Goal: Task Accomplishment & Management: Manage account settings

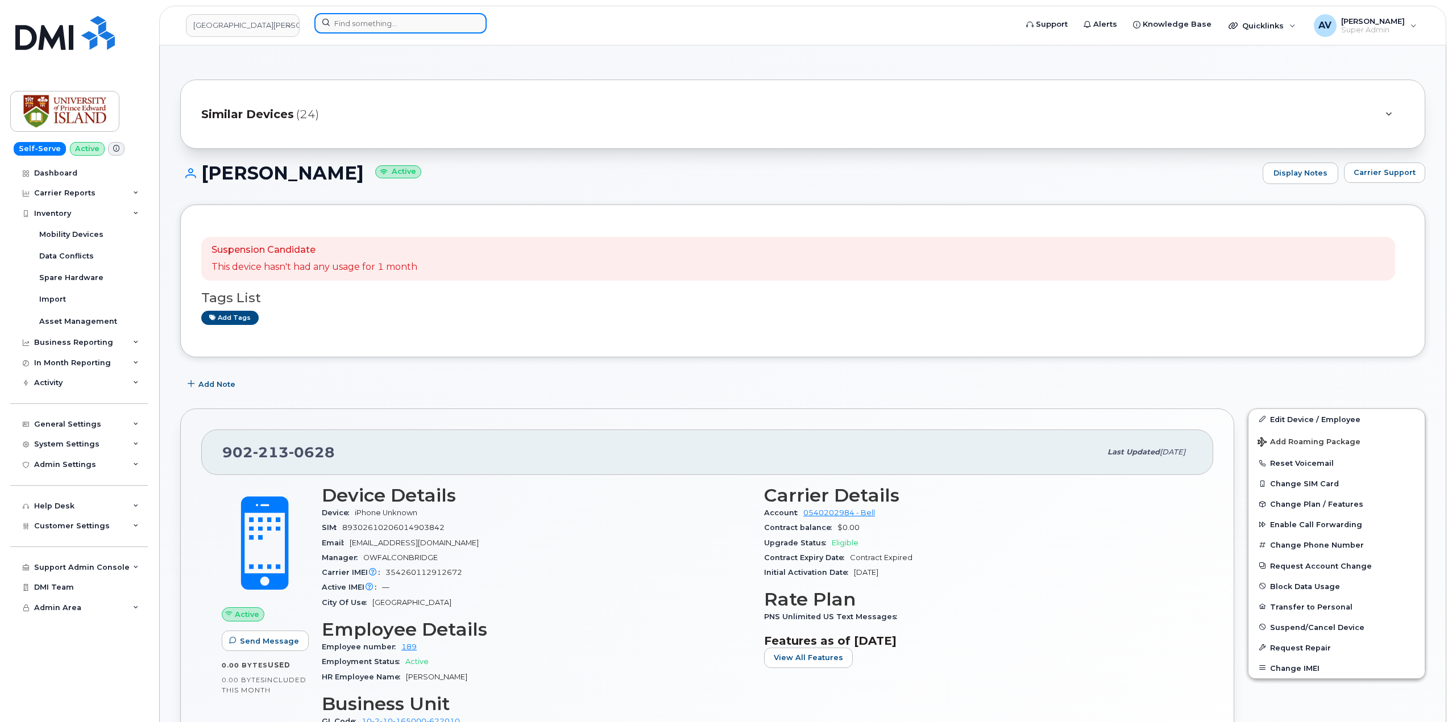
click at [410, 24] on input at bounding box center [400, 23] width 172 height 20
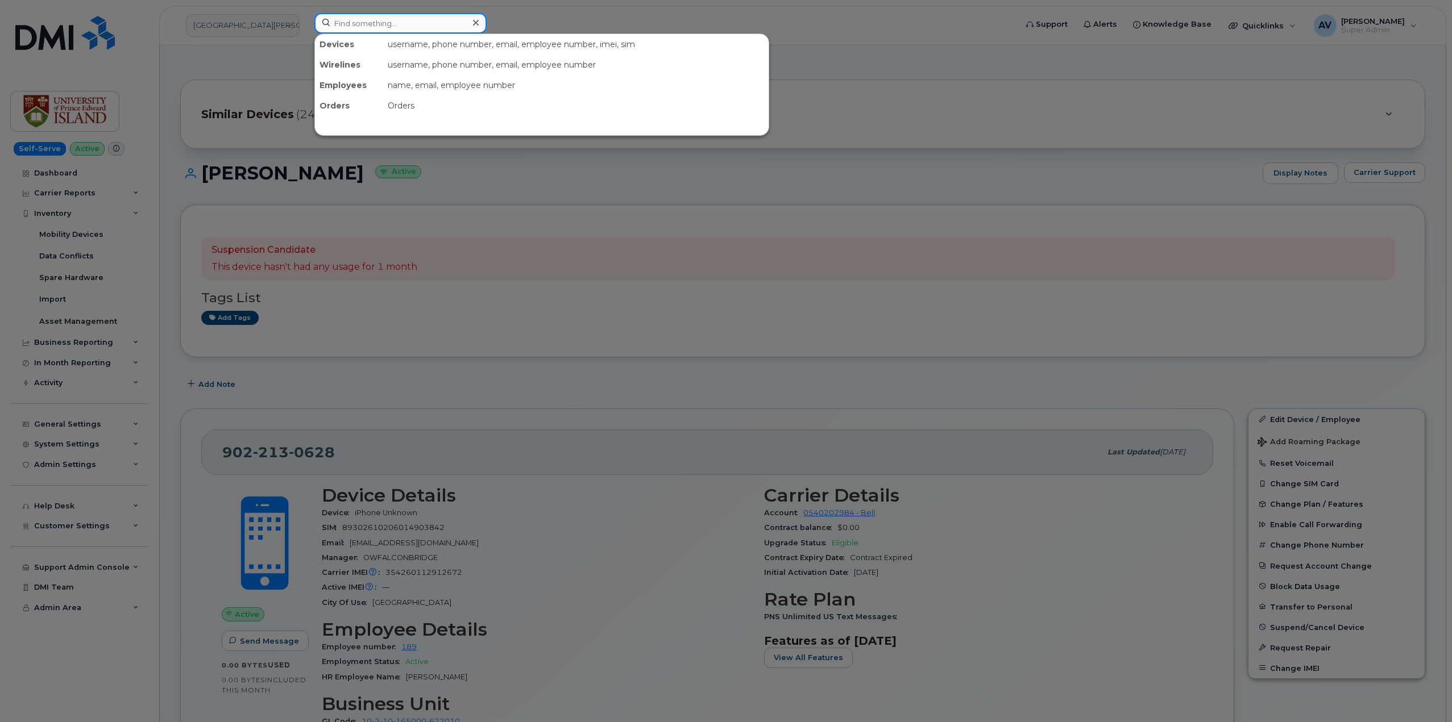
paste input "[PERSON_NAME]"
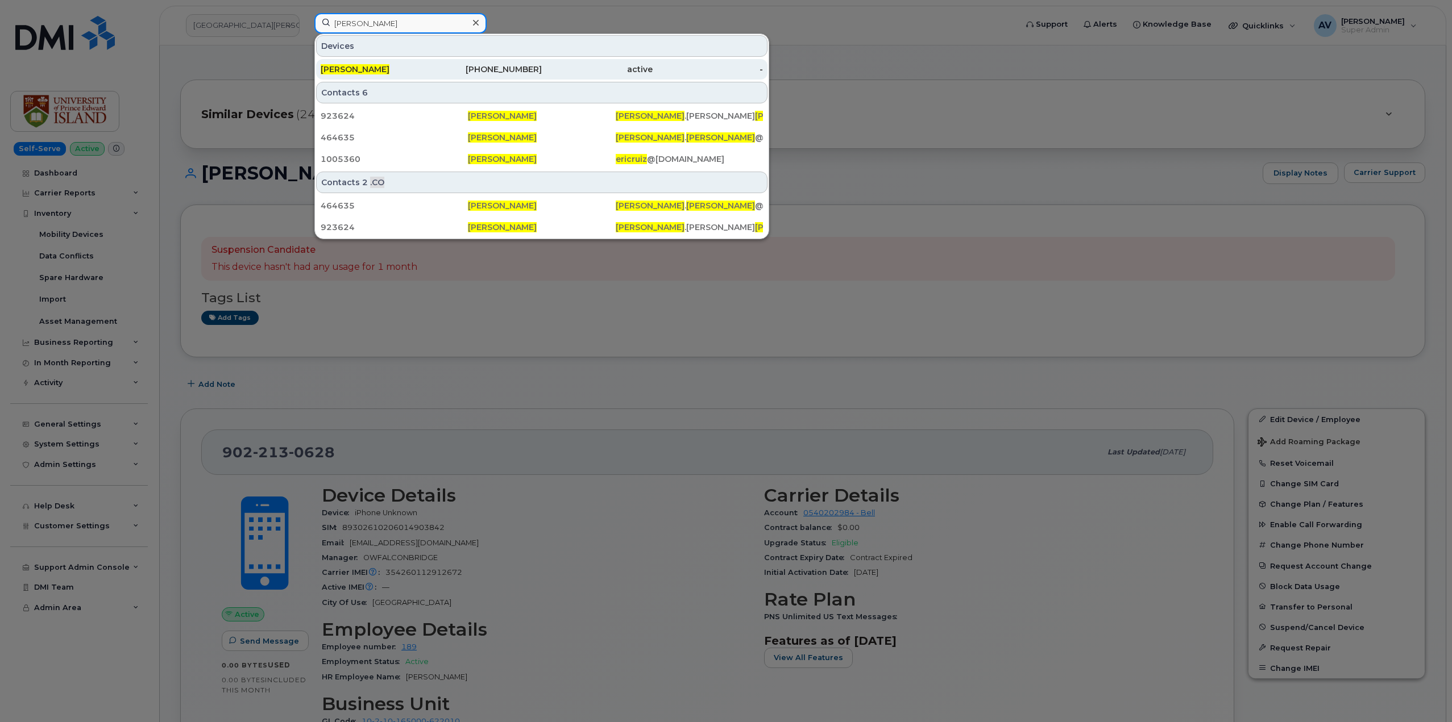
type input "[PERSON_NAME]"
click at [444, 70] on div "972-841-2444" at bounding box center [486, 69] width 111 height 11
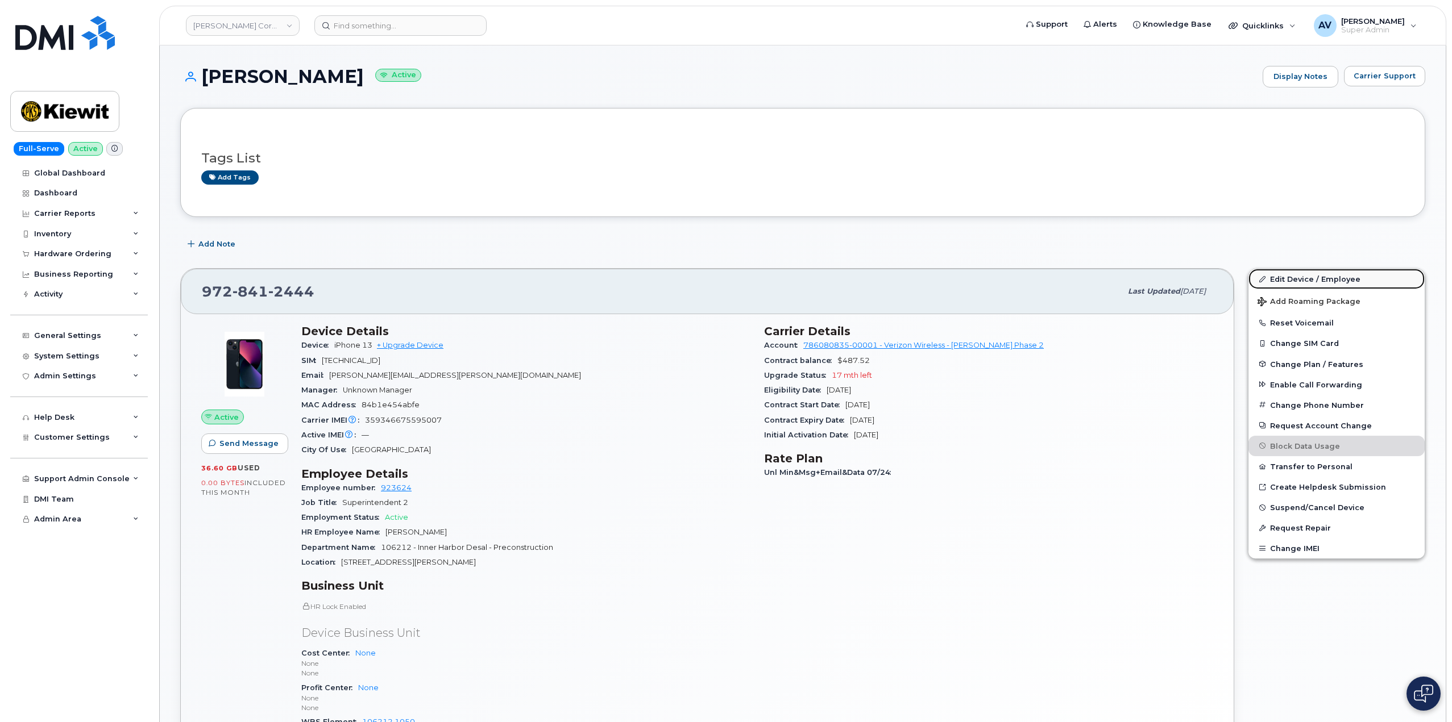
click at [1283, 277] on link "Edit Device / Employee" at bounding box center [1336, 279] width 176 height 20
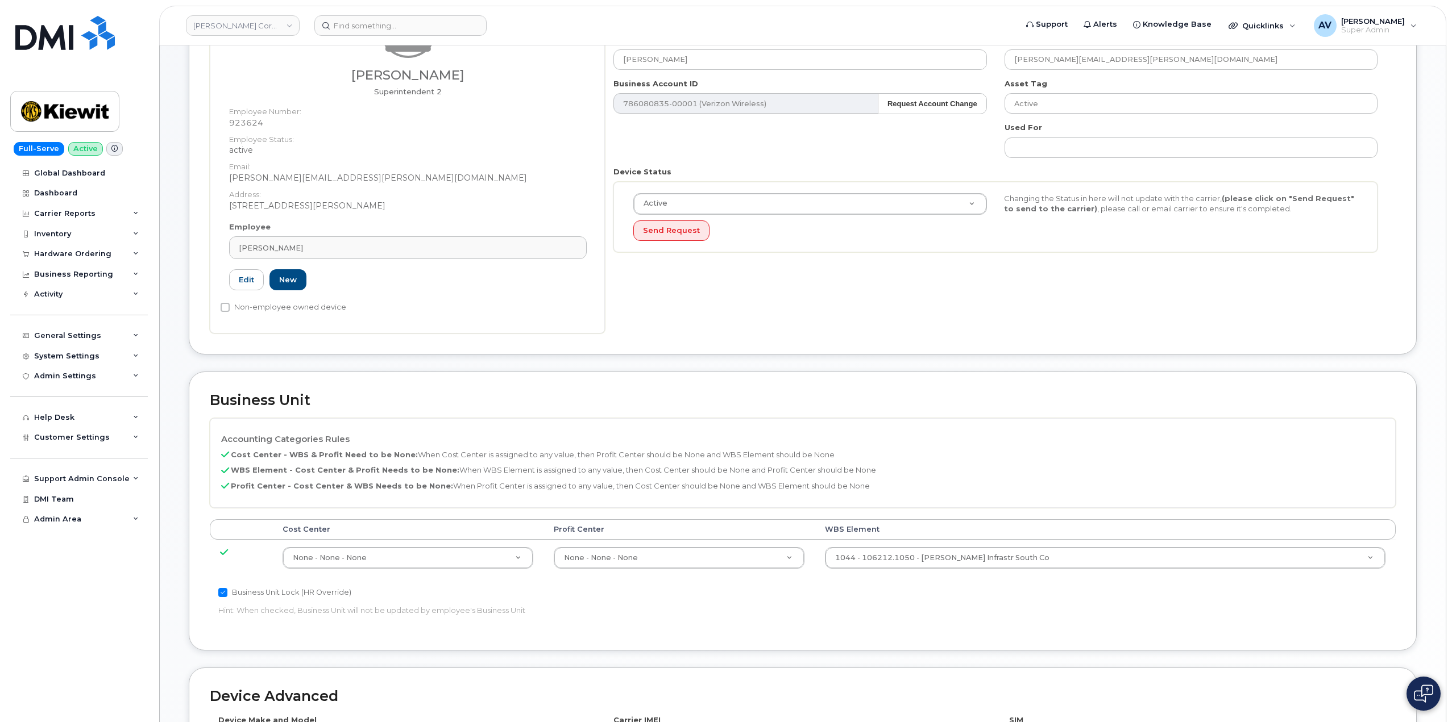
scroll to position [171, 0]
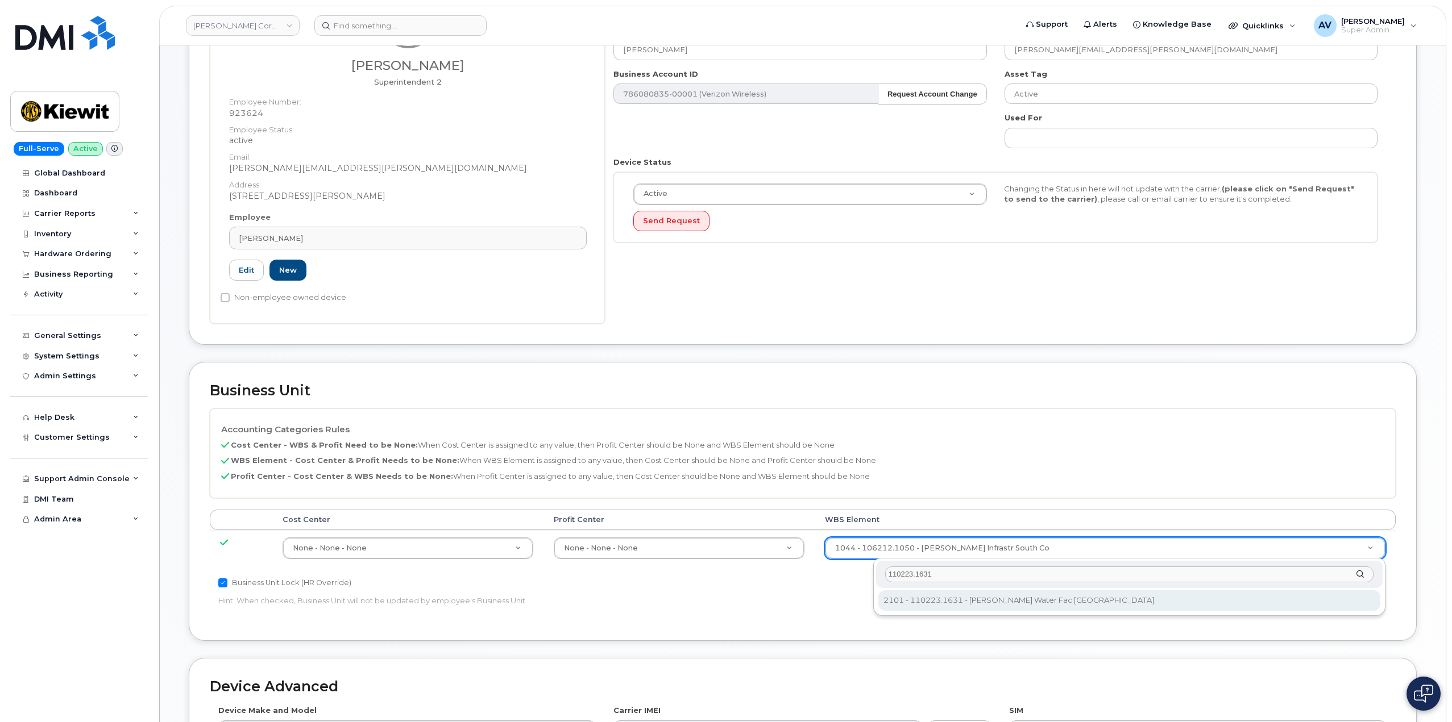
type input "110223.1631"
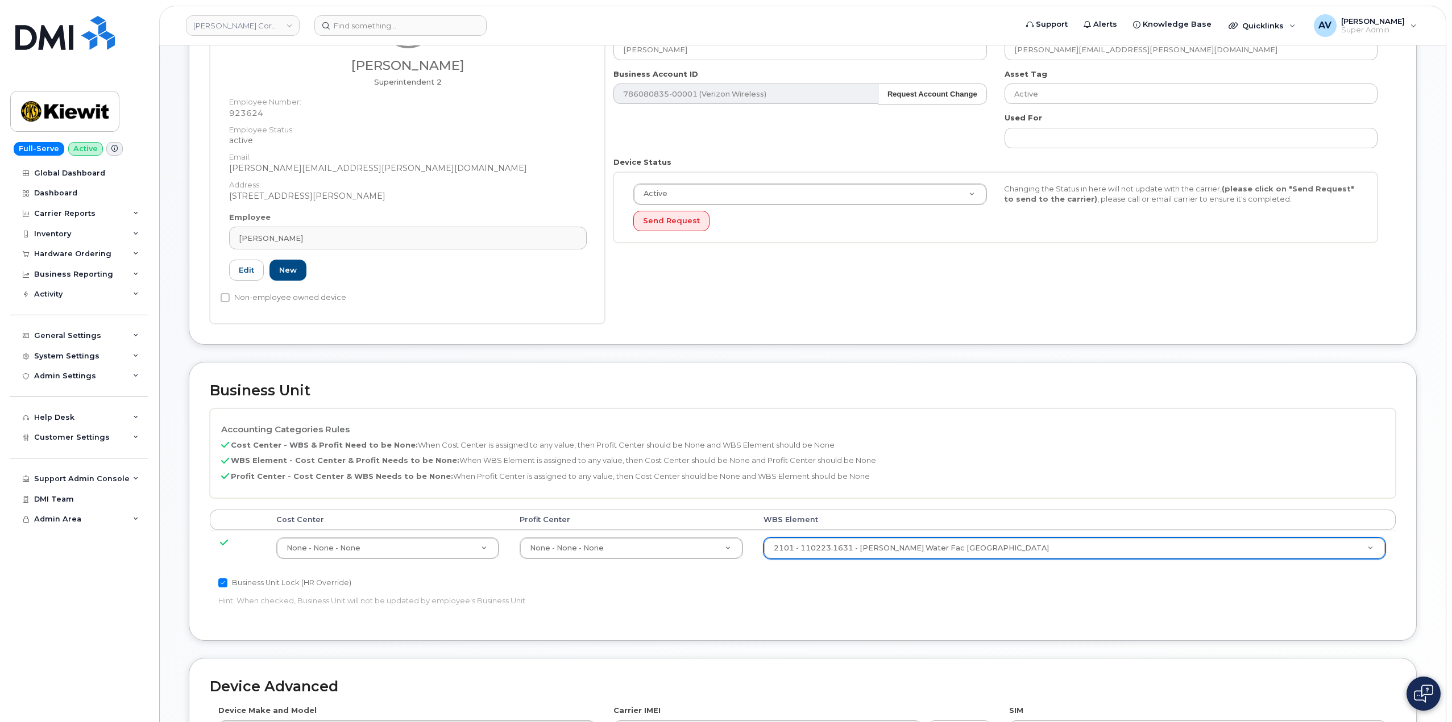
type input "33468723"
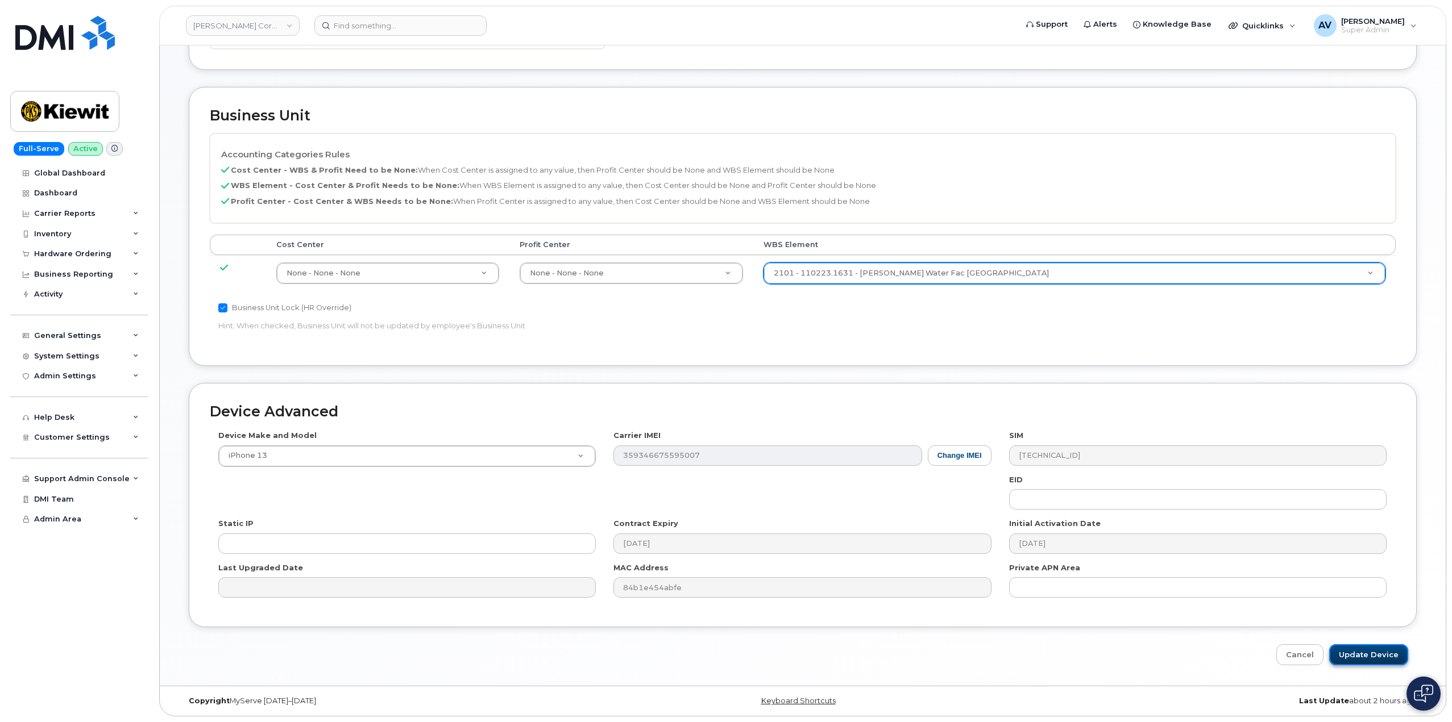
click at [1384, 651] on input "Update Device" at bounding box center [1368, 655] width 79 height 21
type input "Saving..."
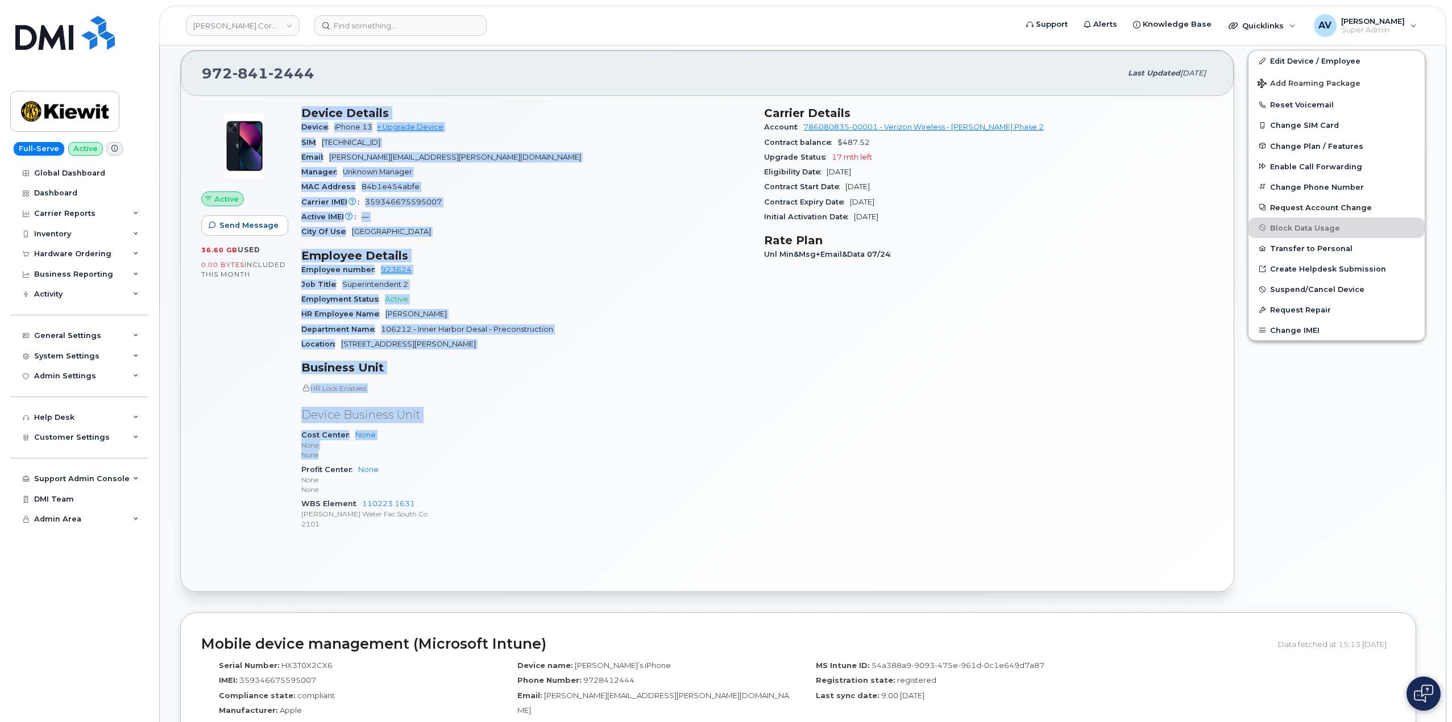
scroll to position [227, 0]
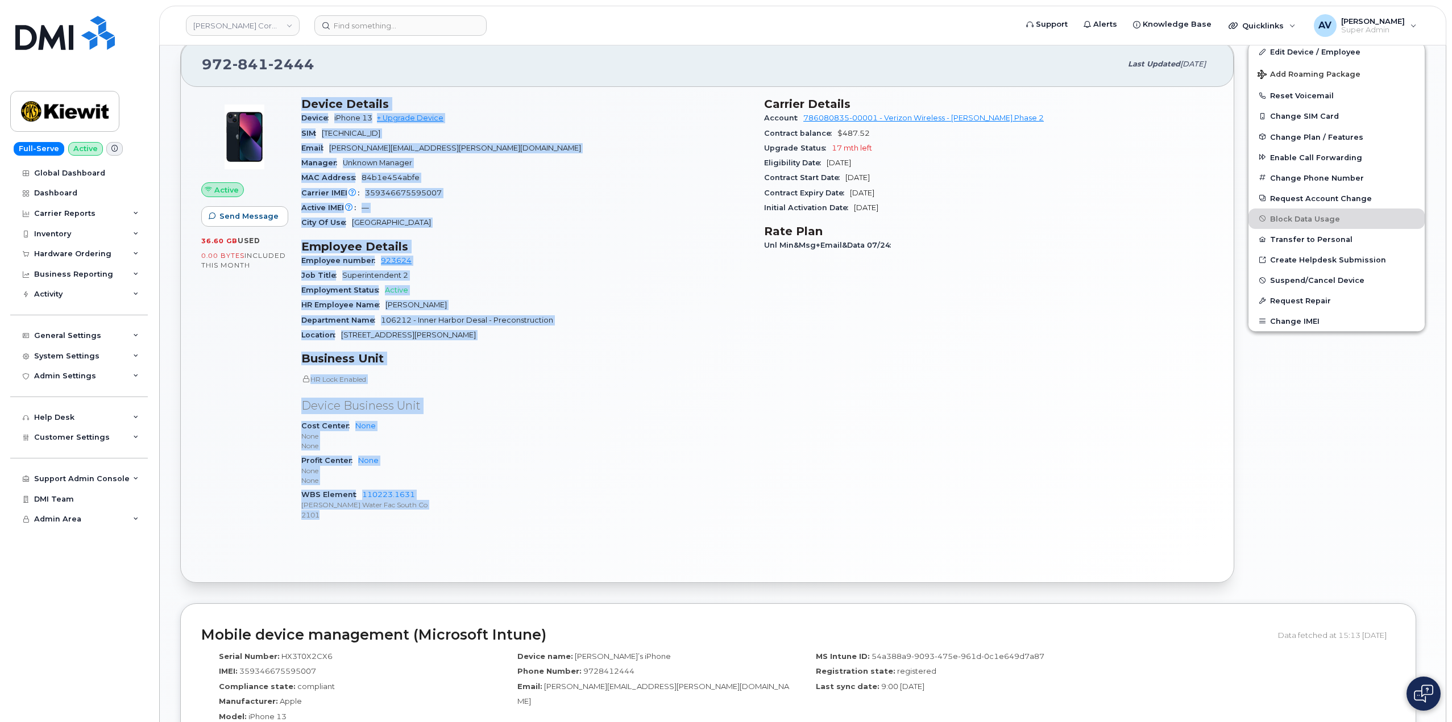
drag, startPoint x: 300, startPoint y: 331, endPoint x: 446, endPoint y: 512, distance: 232.5
click at [446, 512] on div "Device Details Device iPhone 13 + Upgrade Device SIM 89148000009139654505 Email…" at bounding box center [525, 313] width 463 height 447
copy div "Device Details Device iPhone 13 + Upgrade Device SIM 89148000009139654505 Email…"
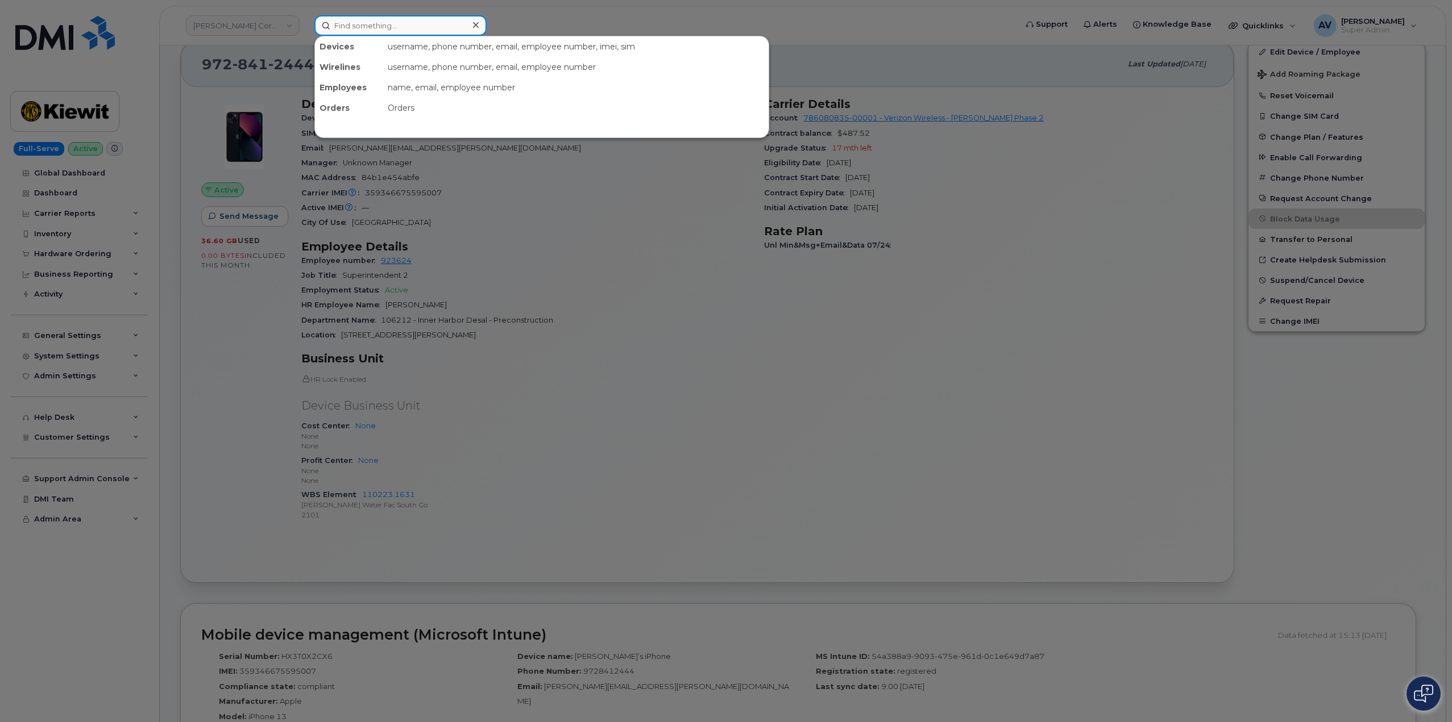
click at [367, 25] on input at bounding box center [400, 25] width 172 height 20
paste input "298201"
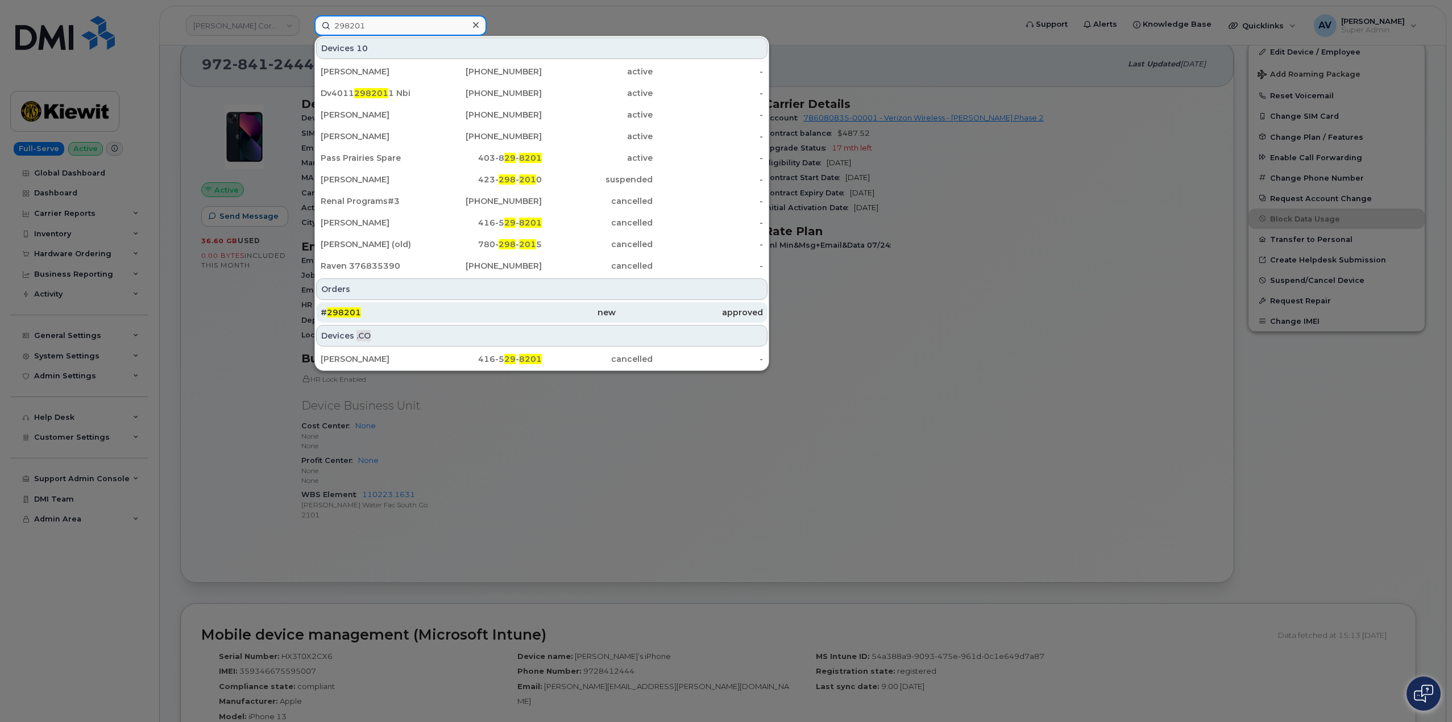
type input "298201"
click at [501, 318] on div "new" at bounding box center [541, 312] width 147 height 11
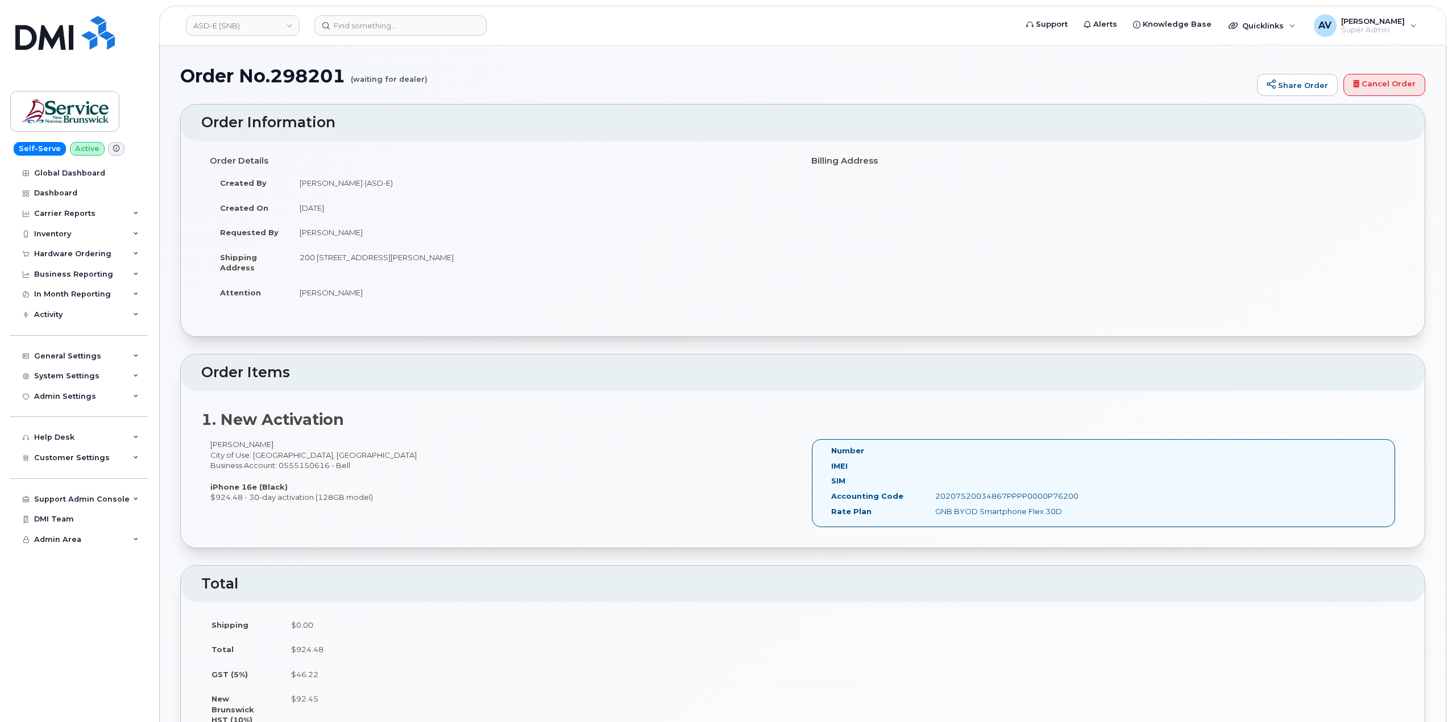
drag, startPoint x: 206, startPoint y: 164, endPoint x: 750, endPoint y: 513, distance: 646.2
copy div "Order Details Created By McEachern, Melissa (ASD-E) Created On August 14, 2025 …"
click at [691, 515] on div "Benjamin Allerston City of Use: Moncton, New Brunswick Business Account: 055515…" at bounding box center [802, 488] width 1203 height 98
drag, startPoint x: 205, startPoint y: 167, endPoint x: 1086, endPoint y: 517, distance: 947.4
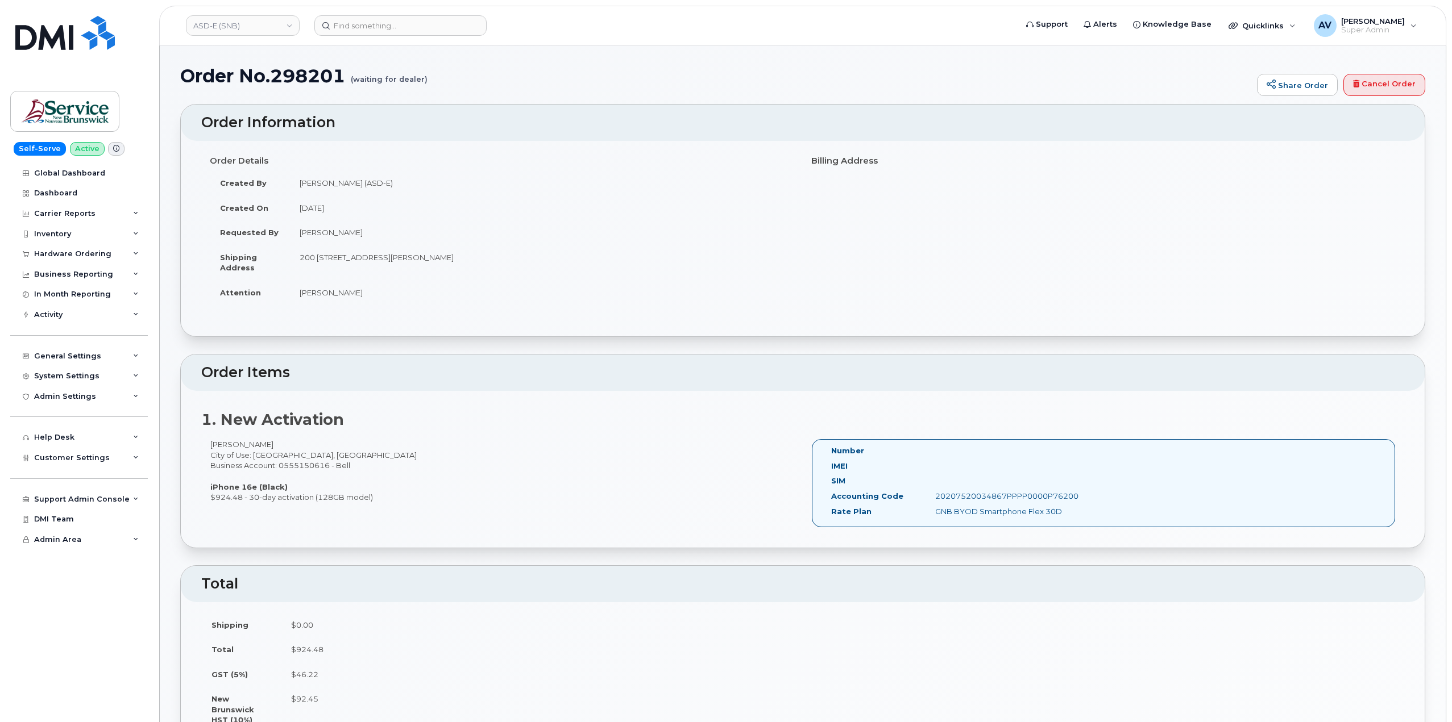
copy div "Created By McEachern, Melissa (ASD-E) Created On August 14, 2025 Requested By P…"
click at [411, 24] on input at bounding box center [400, 25] width 172 height 20
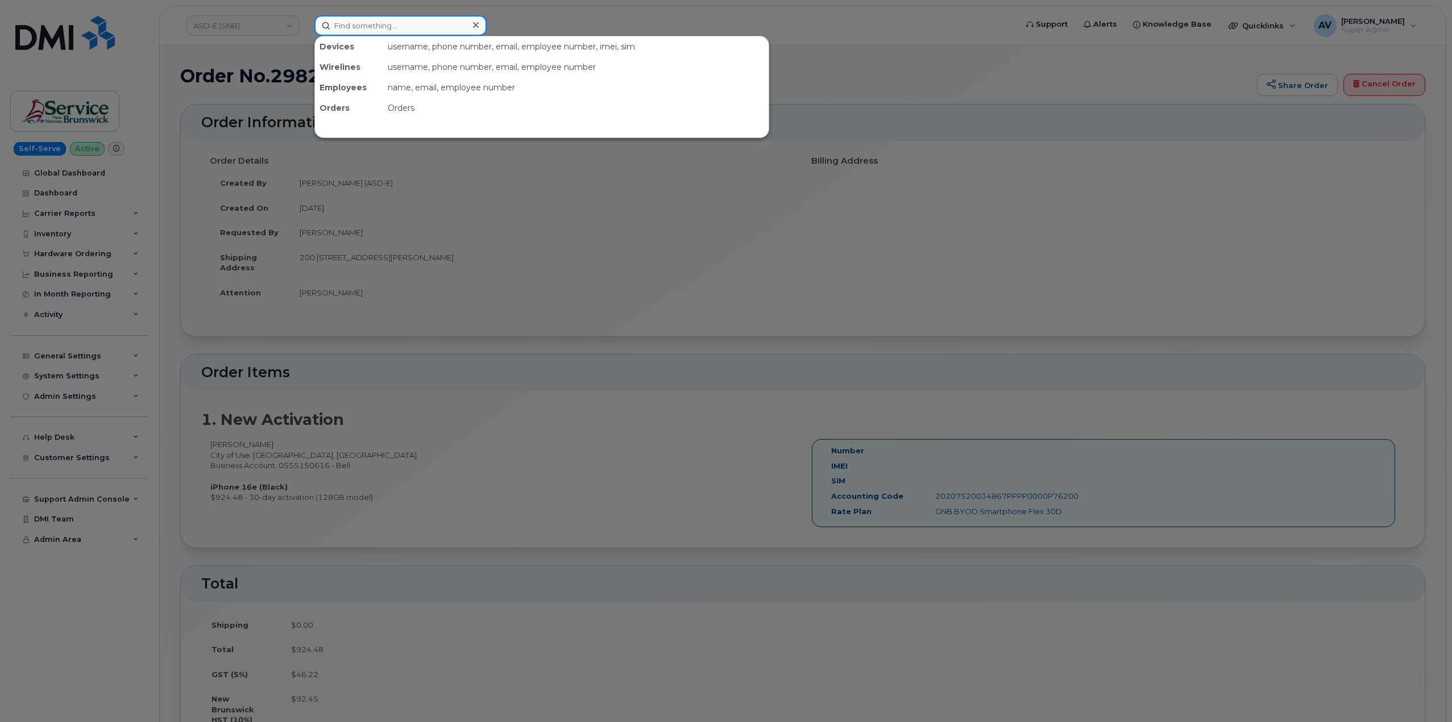
paste input "298200"
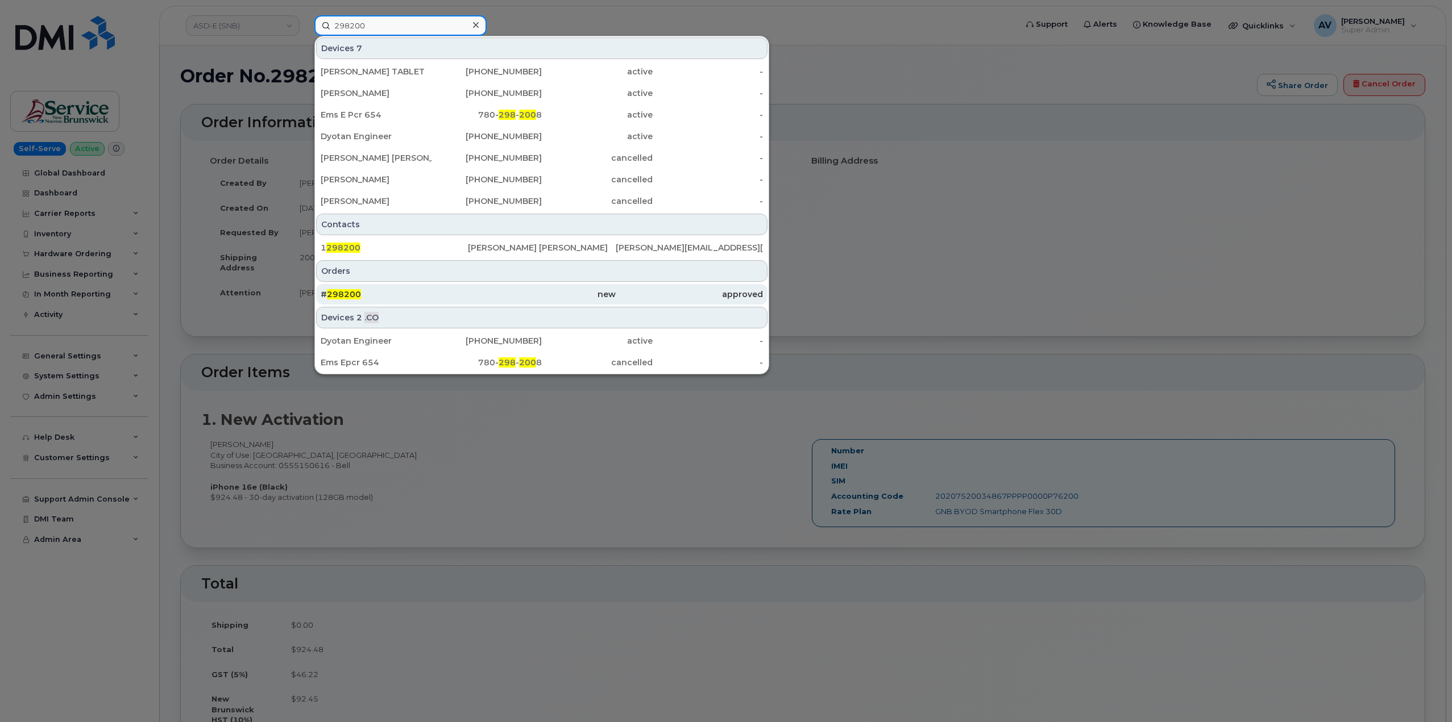
type input "298200"
click at [616, 288] on div "new" at bounding box center [689, 294] width 147 height 20
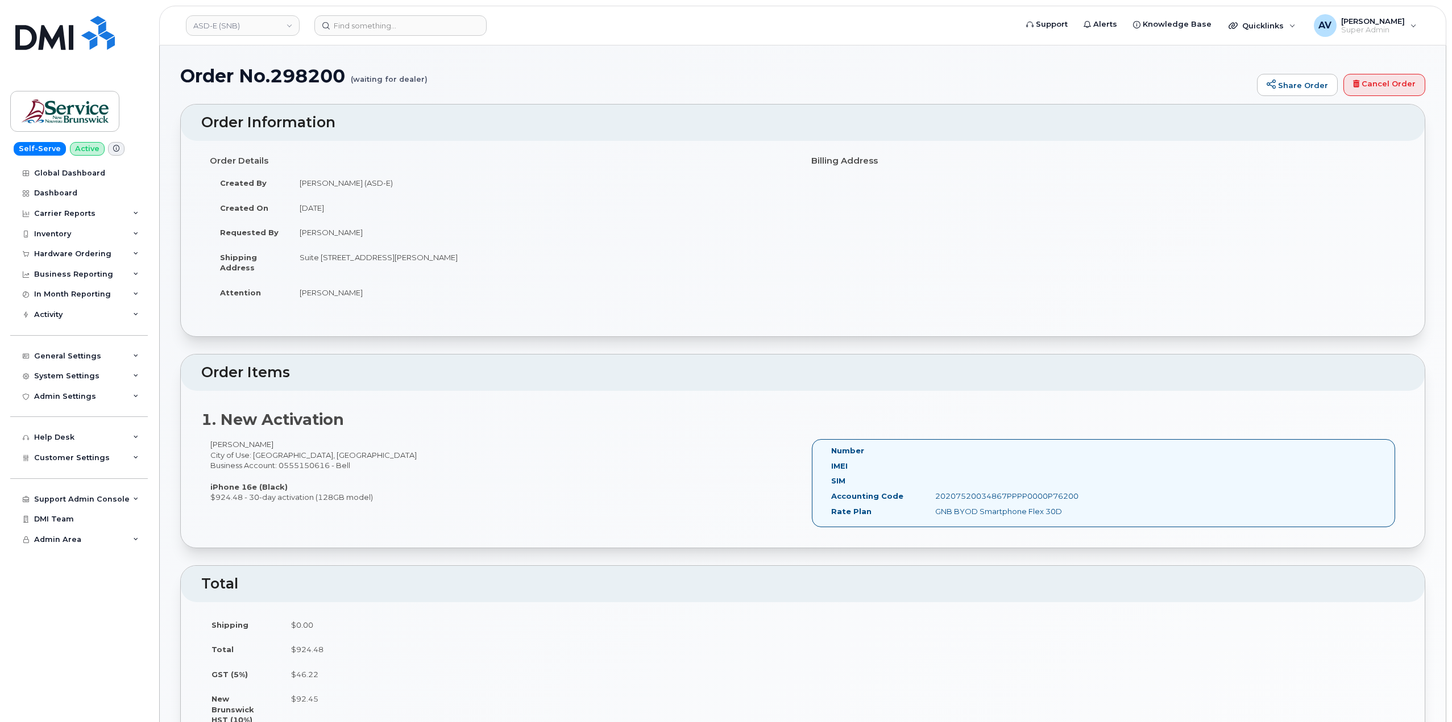
drag, startPoint x: 201, startPoint y: 162, endPoint x: 1174, endPoint y: 519, distance: 1036.1
copy div "Order Details Created By [PERSON_NAME] (ASD-E) Created On [DATE] Requested By […"
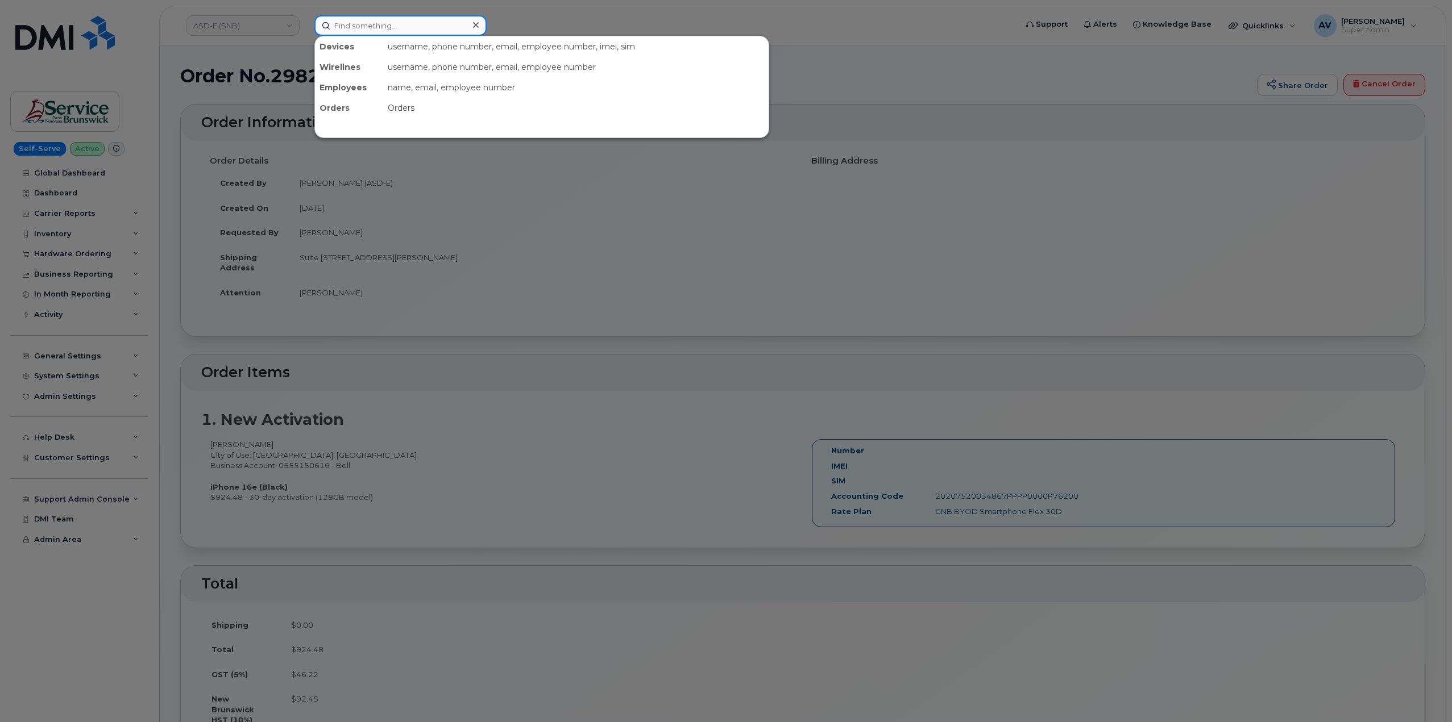
click at [431, 24] on input at bounding box center [400, 25] width 172 height 20
paste input "298203"
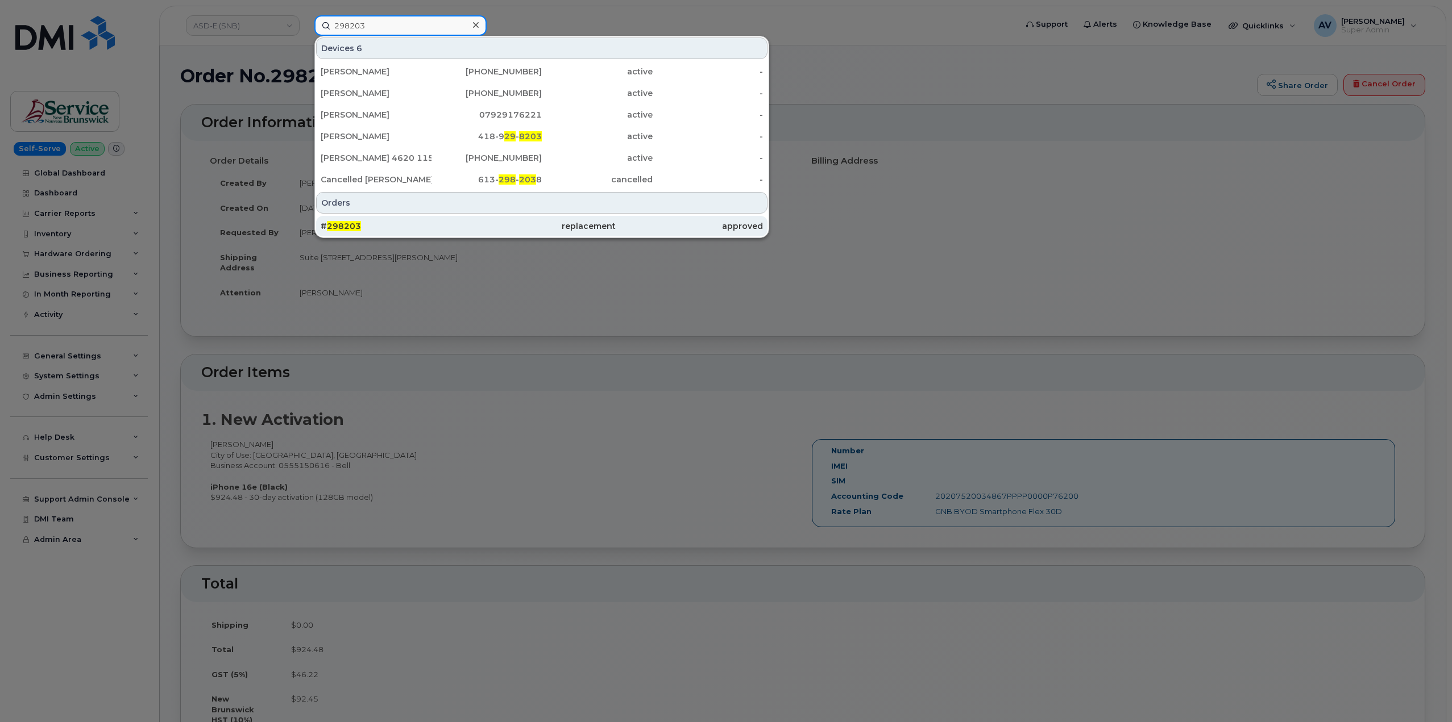
type input "298203"
click at [569, 223] on div "replacement" at bounding box center [541, 226] width 147 height 11
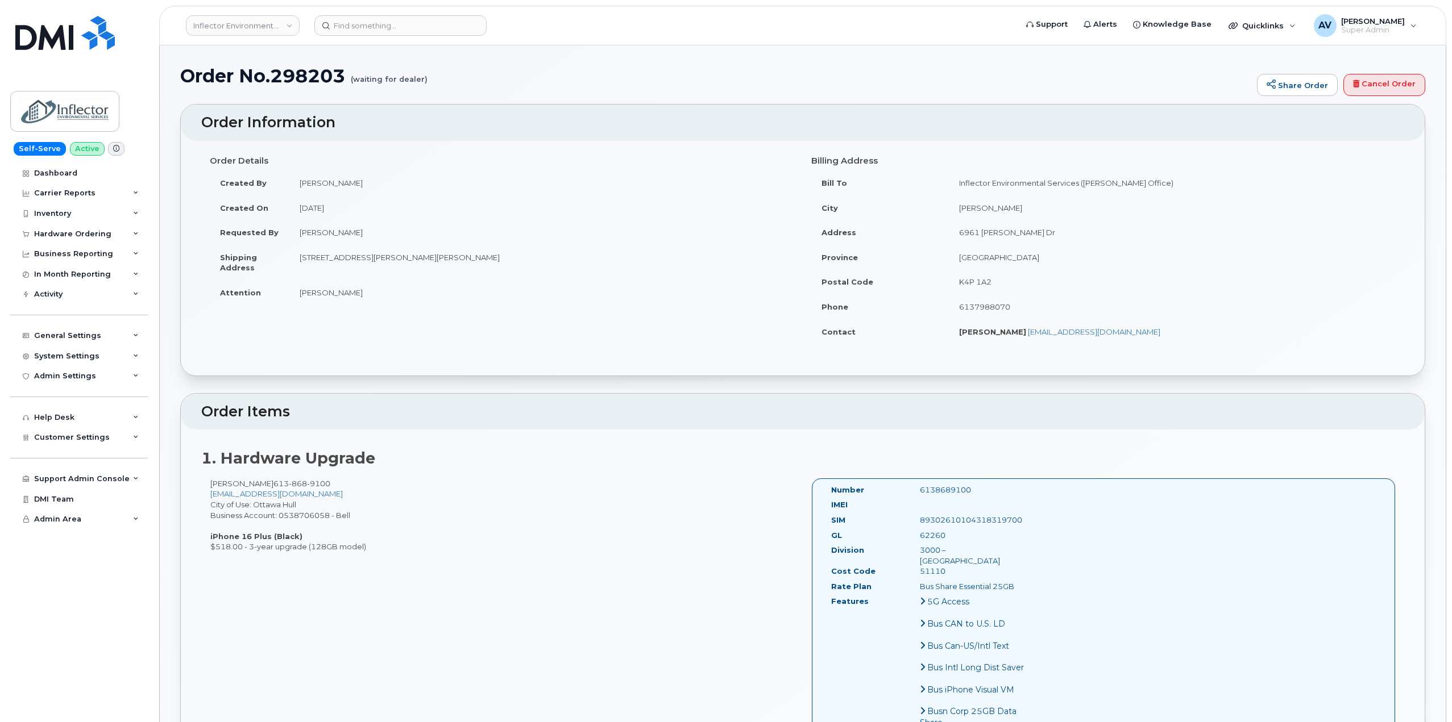
drag, startPoint x: 197, startPoint y: 125, endPoint x: 1276, endPoint y: 498, distance: 1141.5
copy div "Order Information Order Details Created By [PERSON_NAME] Created On [DATE] Requ…"
